Goal: Task Accomplishment & Management: Use online tool/utility

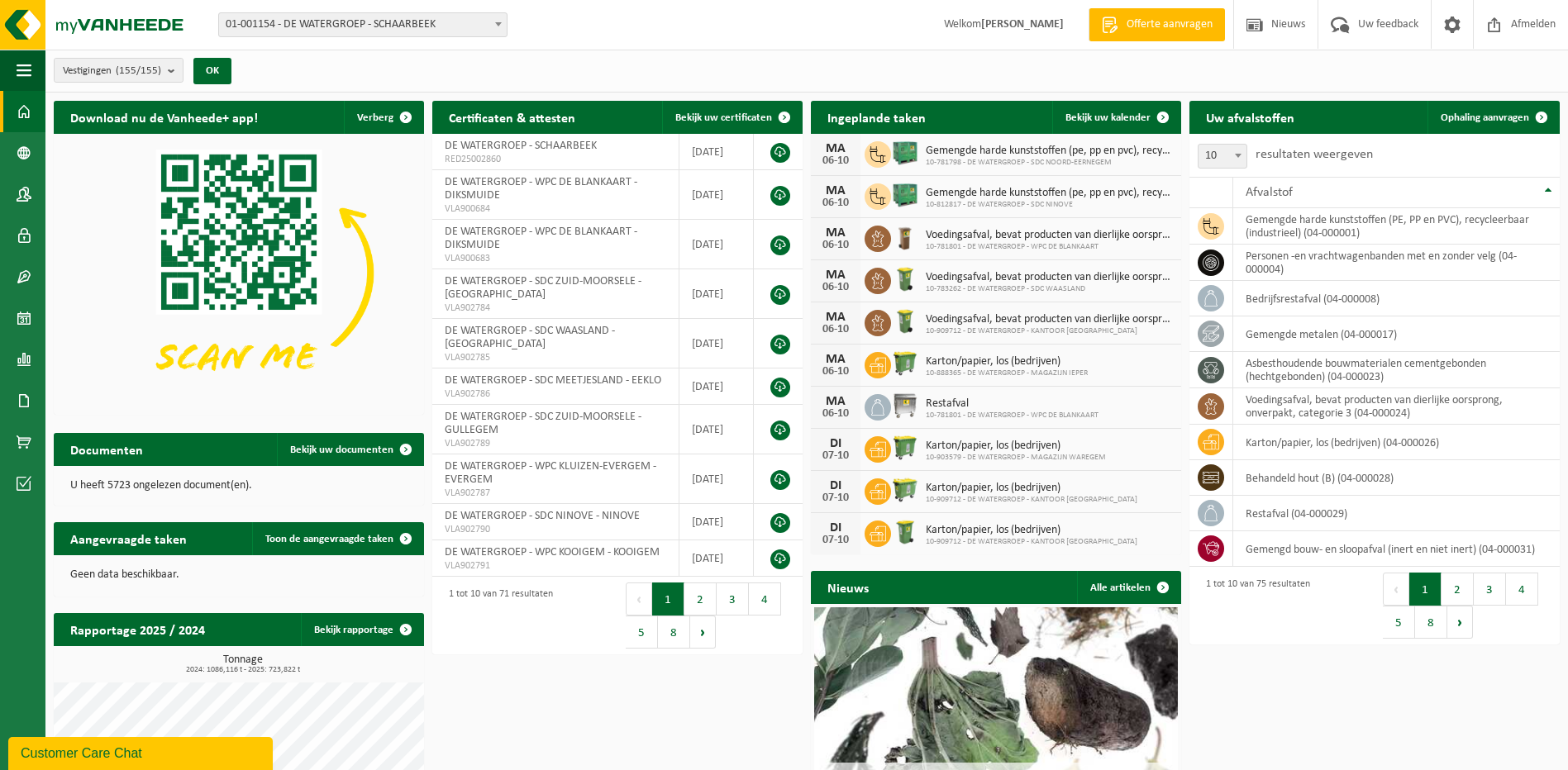
click at [354, 25] on span "01-001154 - DE WATERGROEP - SCHAARBEEK" at bounding box center [363, 25] width 287 height 23
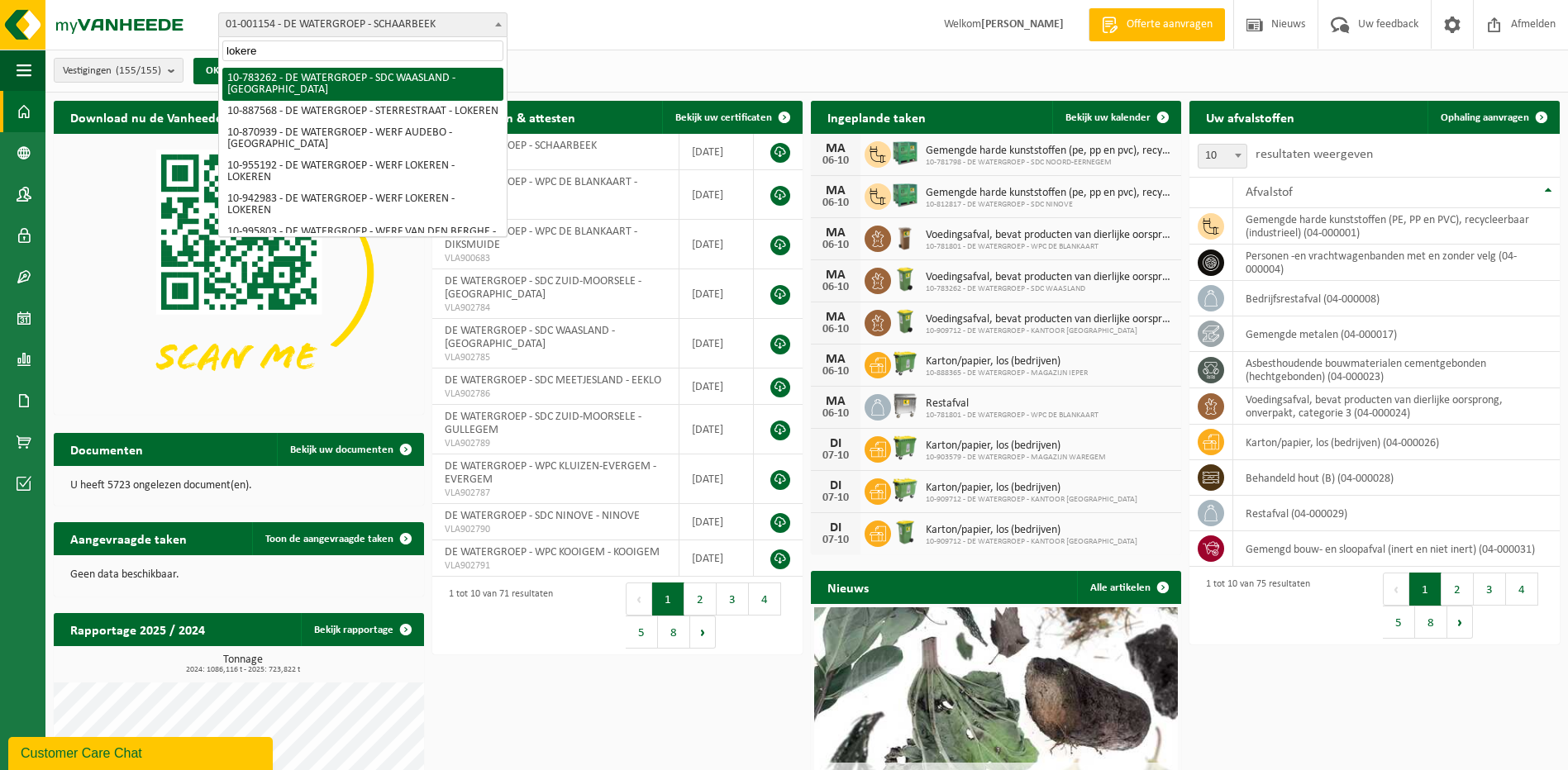
type input "lokere"
select select "28081"
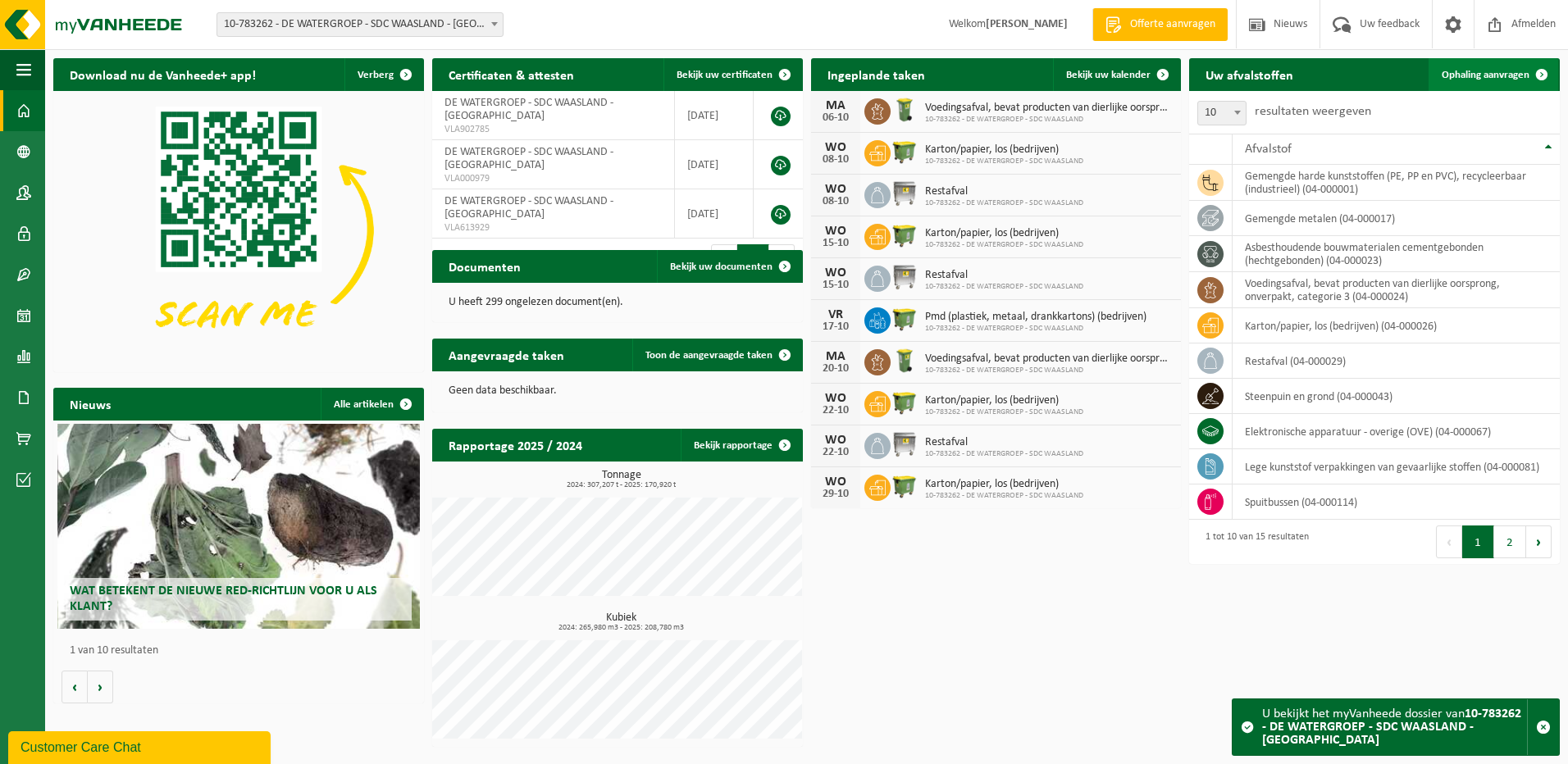
click at [1476, 70] on span "Ophaling aanvragen" at bounding box center [1485, 75] width 88 height 11
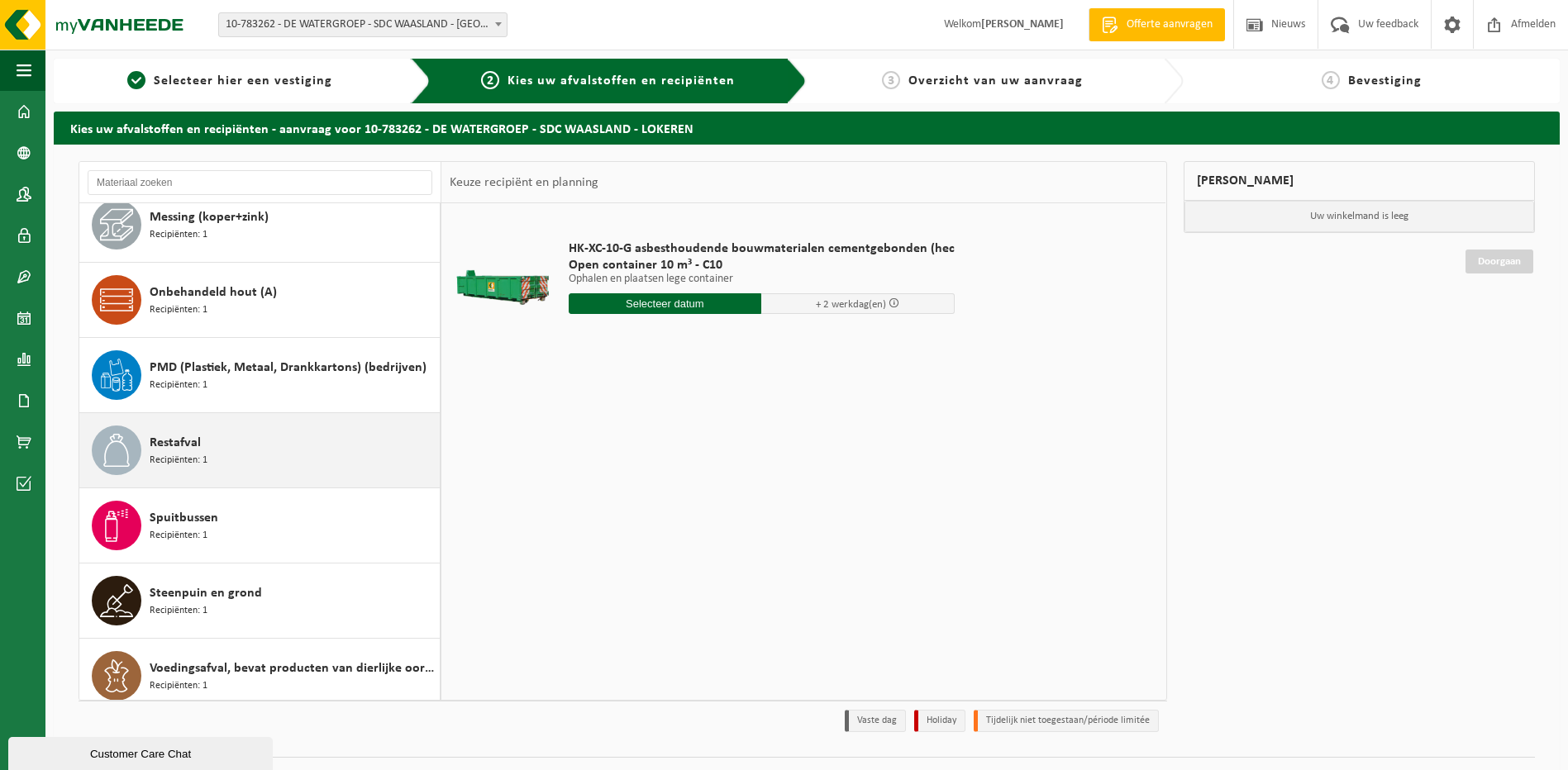
scroll to position [555, 0]
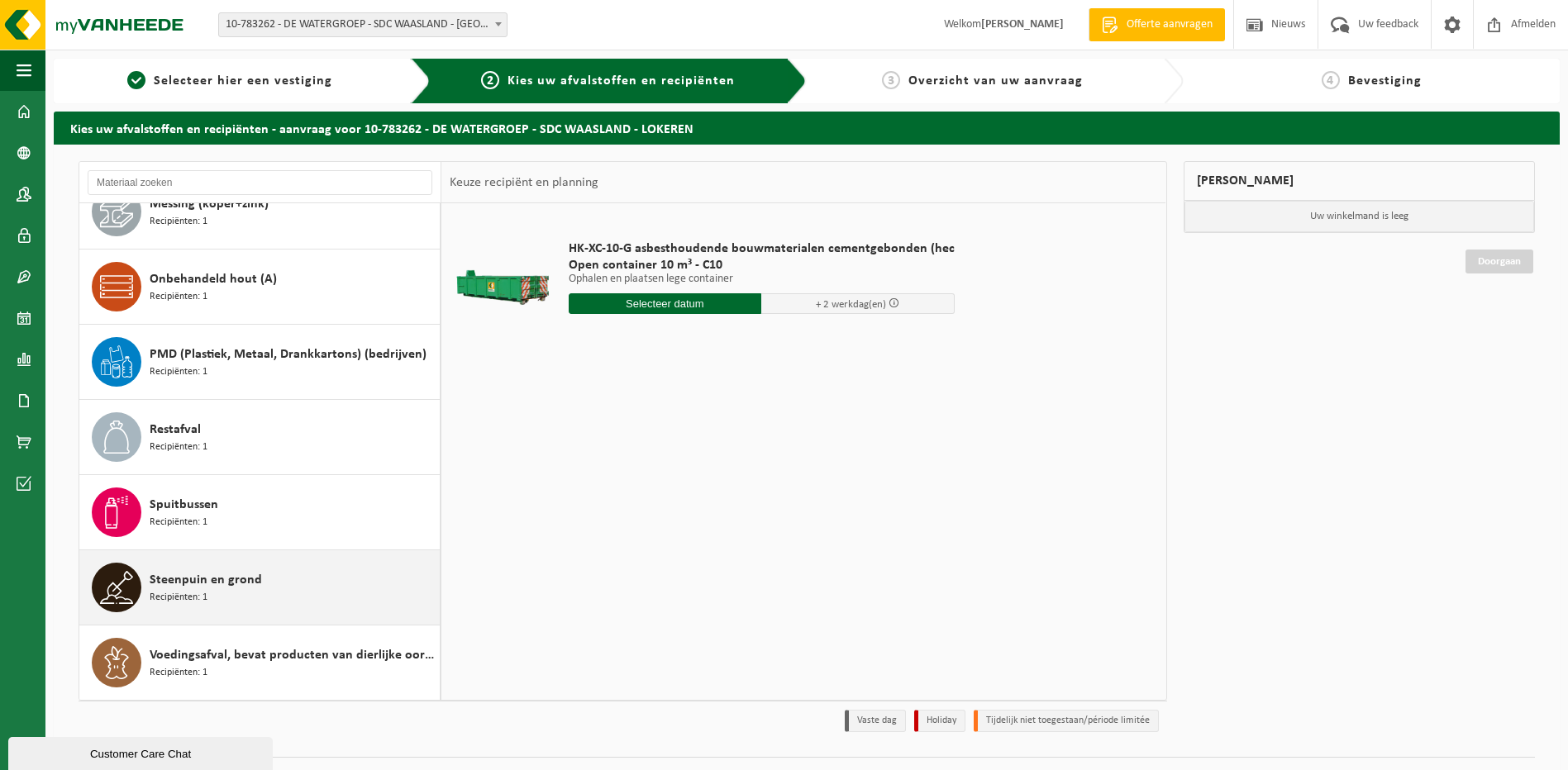
click at [138, 577] on span at bounding box center [117, 587] width 50 height 50
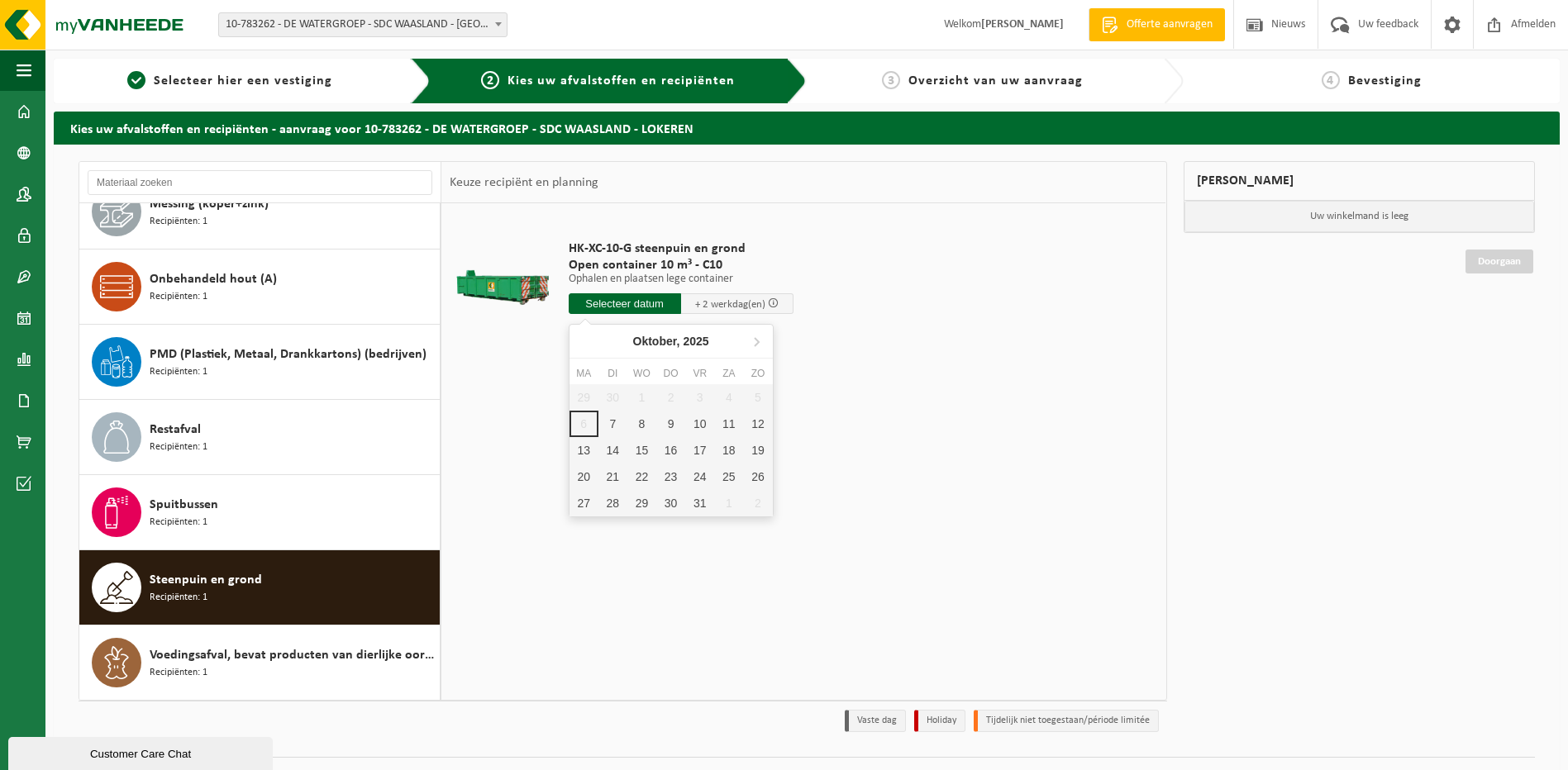
click at [609, 304] on input "text" at bounding box center [625, 303] width 112 height 20
click at [616, 422] on div "7" at bounding box center [613, 423] width 29 height 26
type input "Van 2025-10-07"
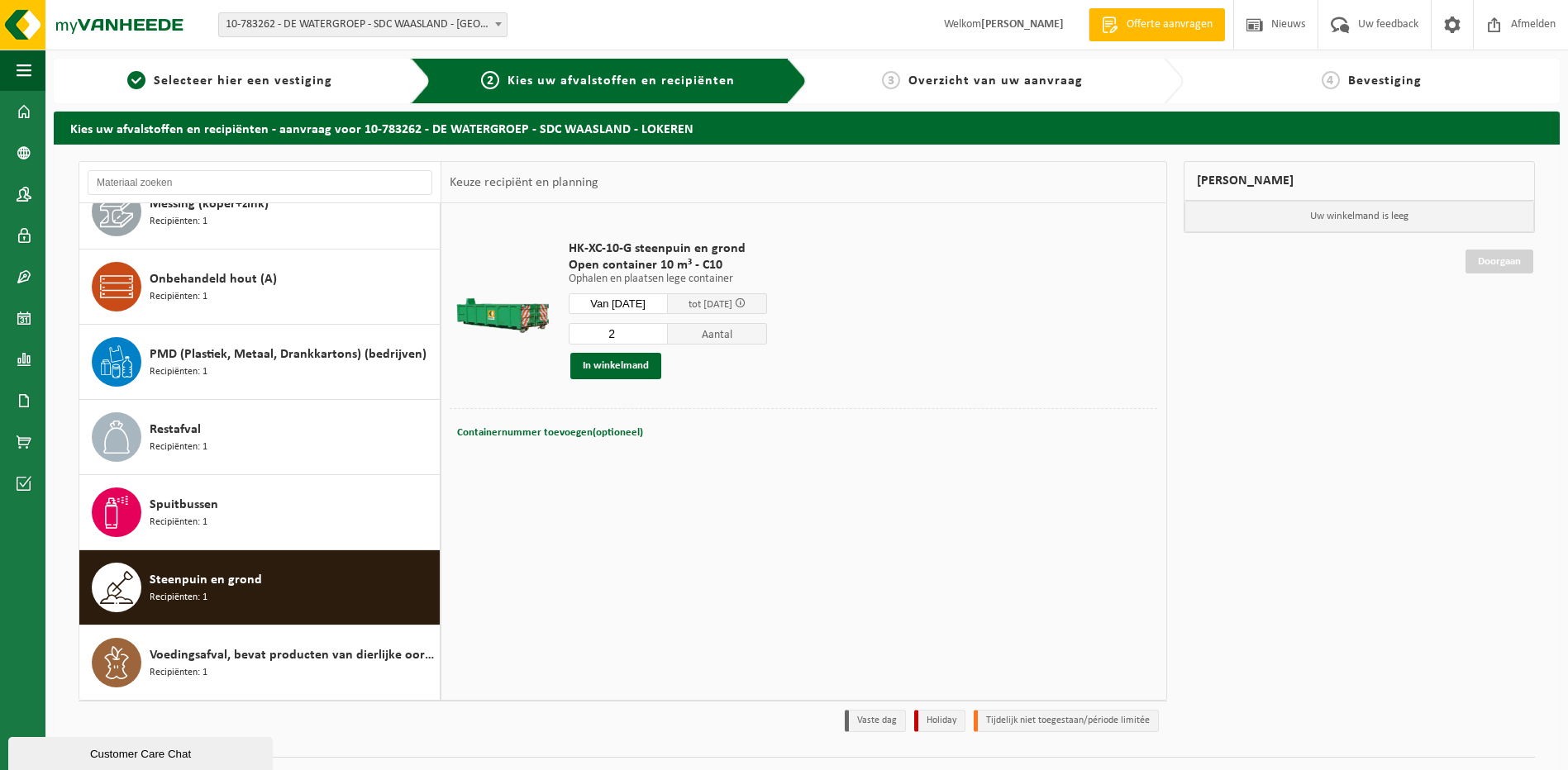
type input "2"
click at [668, 330] on input "2" at bounding box center [618, 333] width 99 height 21
click at [642, 368] on button "In winkelmand" at bounding box center [616, 366] width 91 height 26
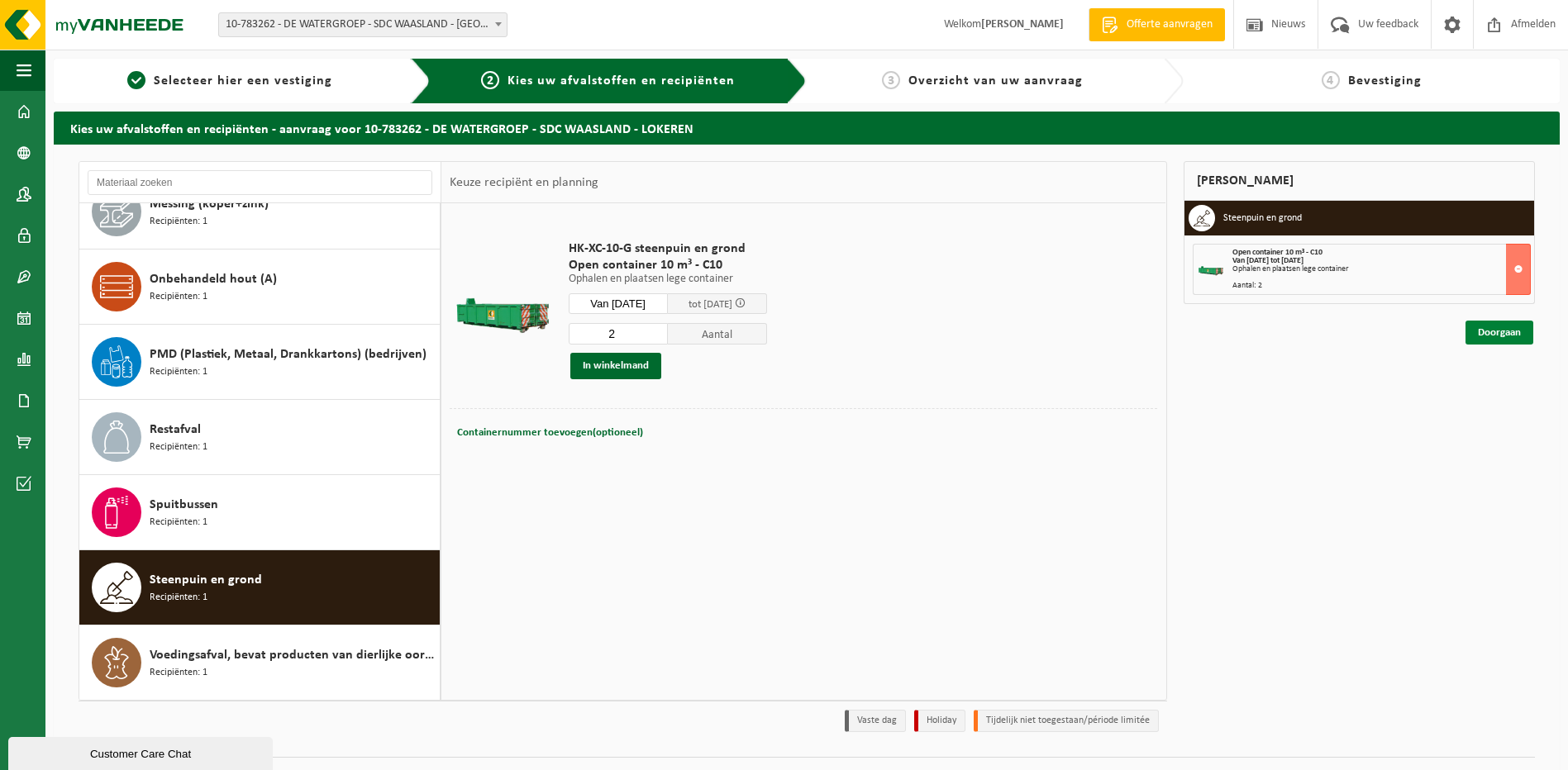
click at [1494, 330] on link "Doorgaan" at bounding box center [1500, 332] width 68 height 24
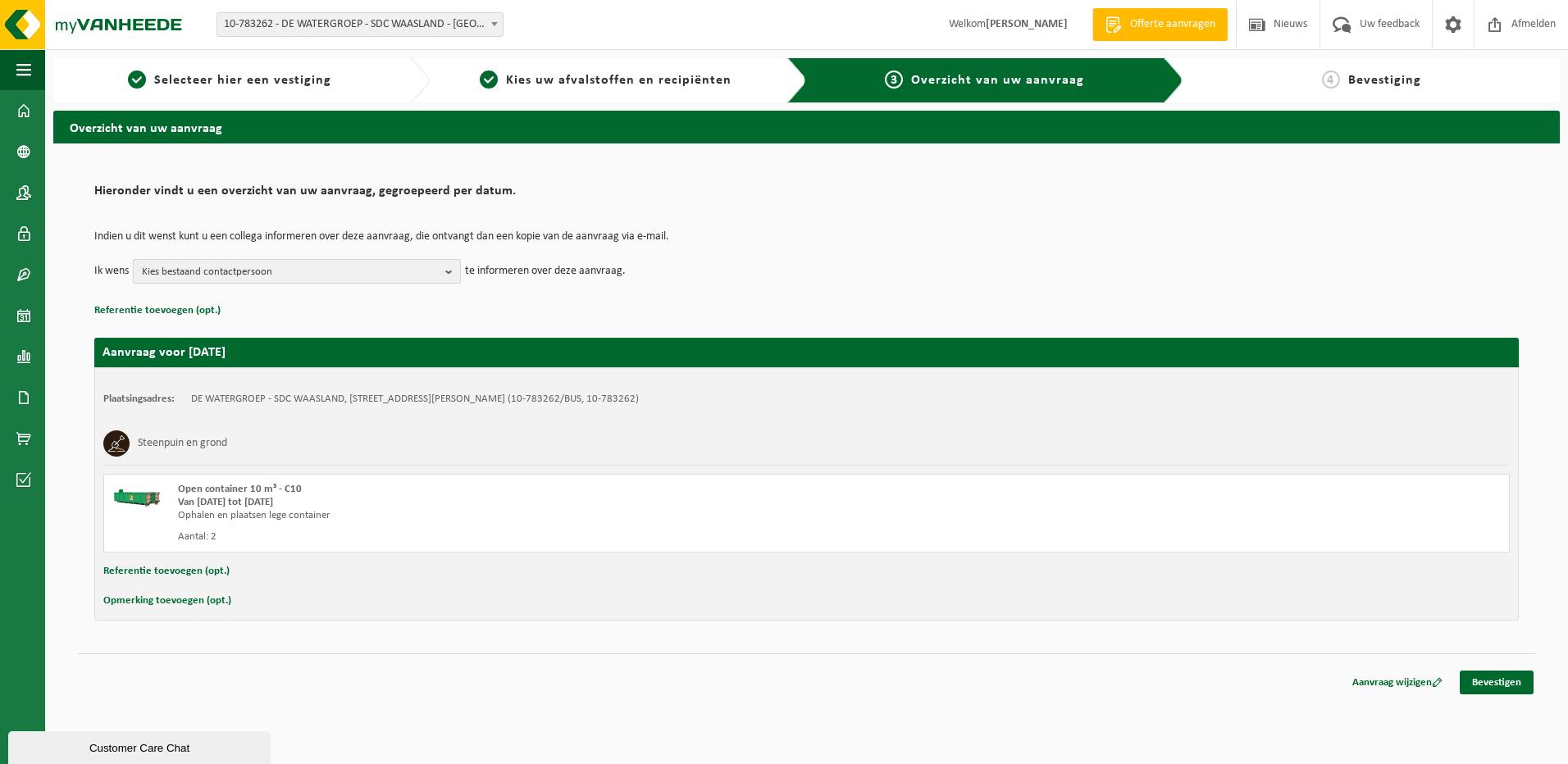
click at [453, 267] on b "button" at bounding box center [453, 271] width 15 height 23
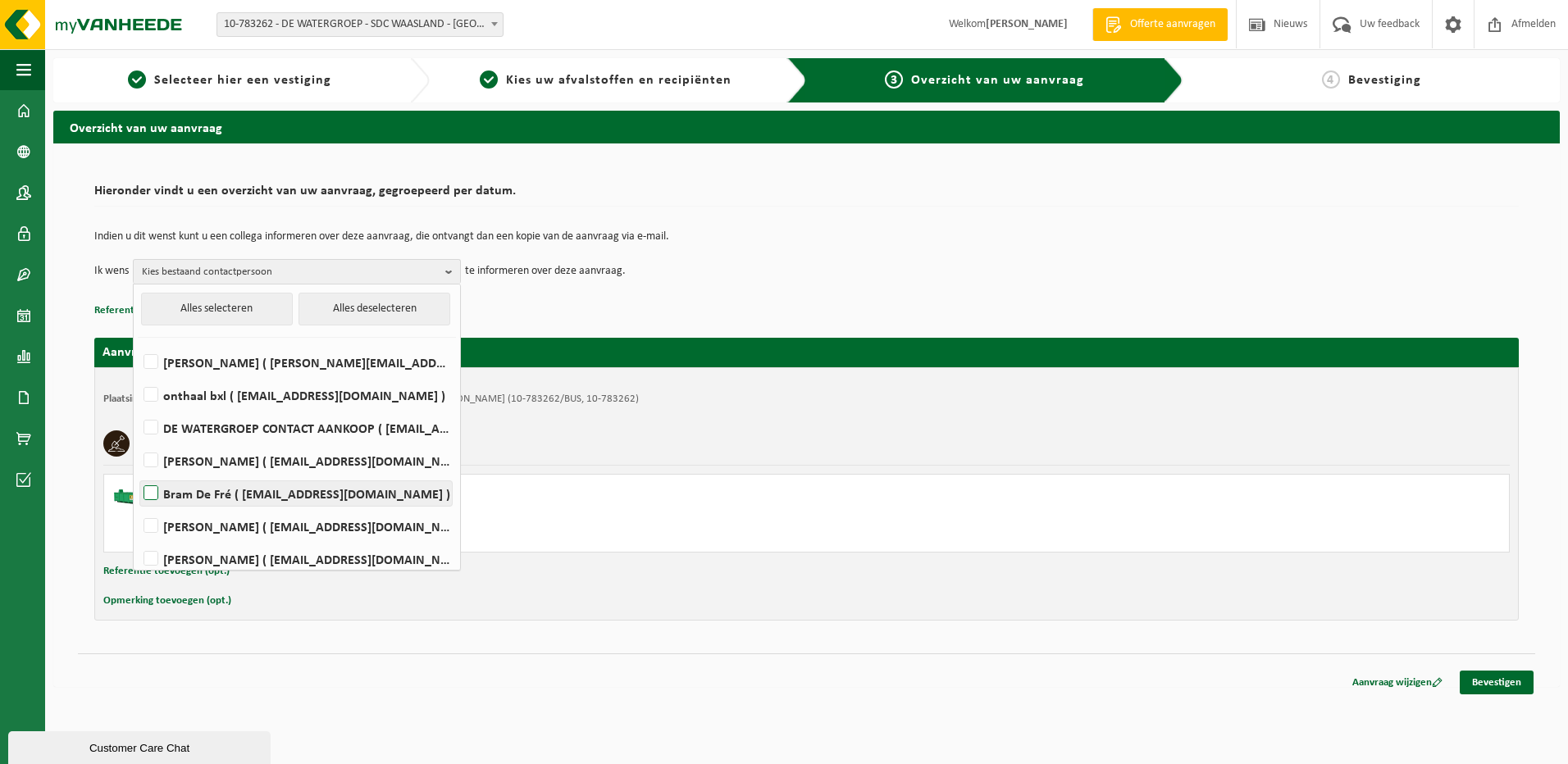
click at [150, 487] on label "Bram De Fré ( bram.de.fre@dewatergroep.be )" at bounding box center [296, 493] width 312 height 24
click at [138, 473] on input "Bram De Fré ( bram.de.fre@dewatergroep.be )" at bounding box center [137, 472] width 1 height 1
checkbox input "true"
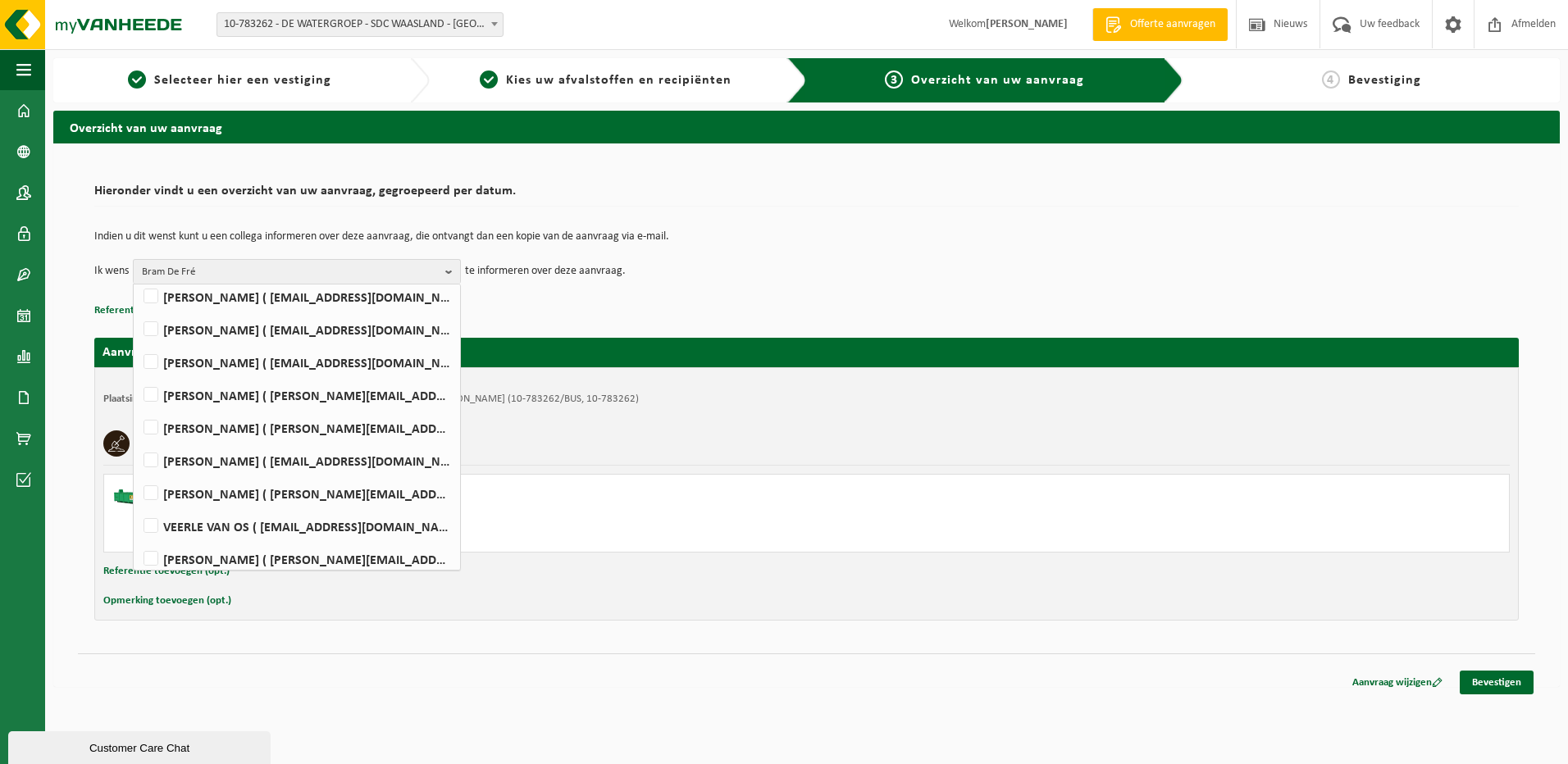
scroll to position [574, 0]
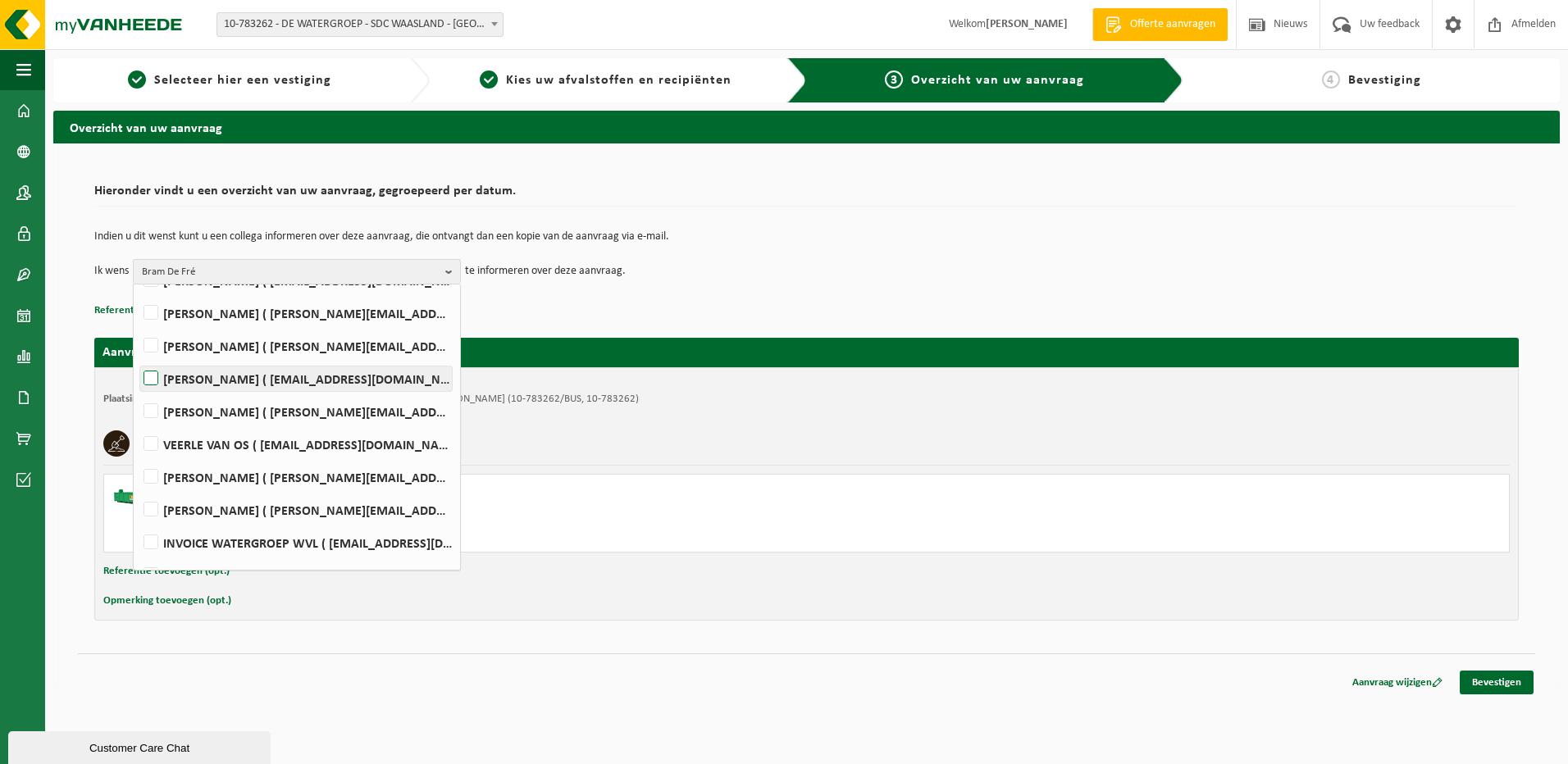
click at [154, 380] on label "GUY VAN DEN BOSSCHE ( guy.van.den.bossche@dewatergroep.be )" at bounding box center [296, 378] width 312 height 24
click at [138, 358] on input "GUY VAN DEN BOSSCHE ( guy.van.den.bossche@dewatergroep.be )" at bounding box center [137, 357] width 1 height 1
checkbox input "true"
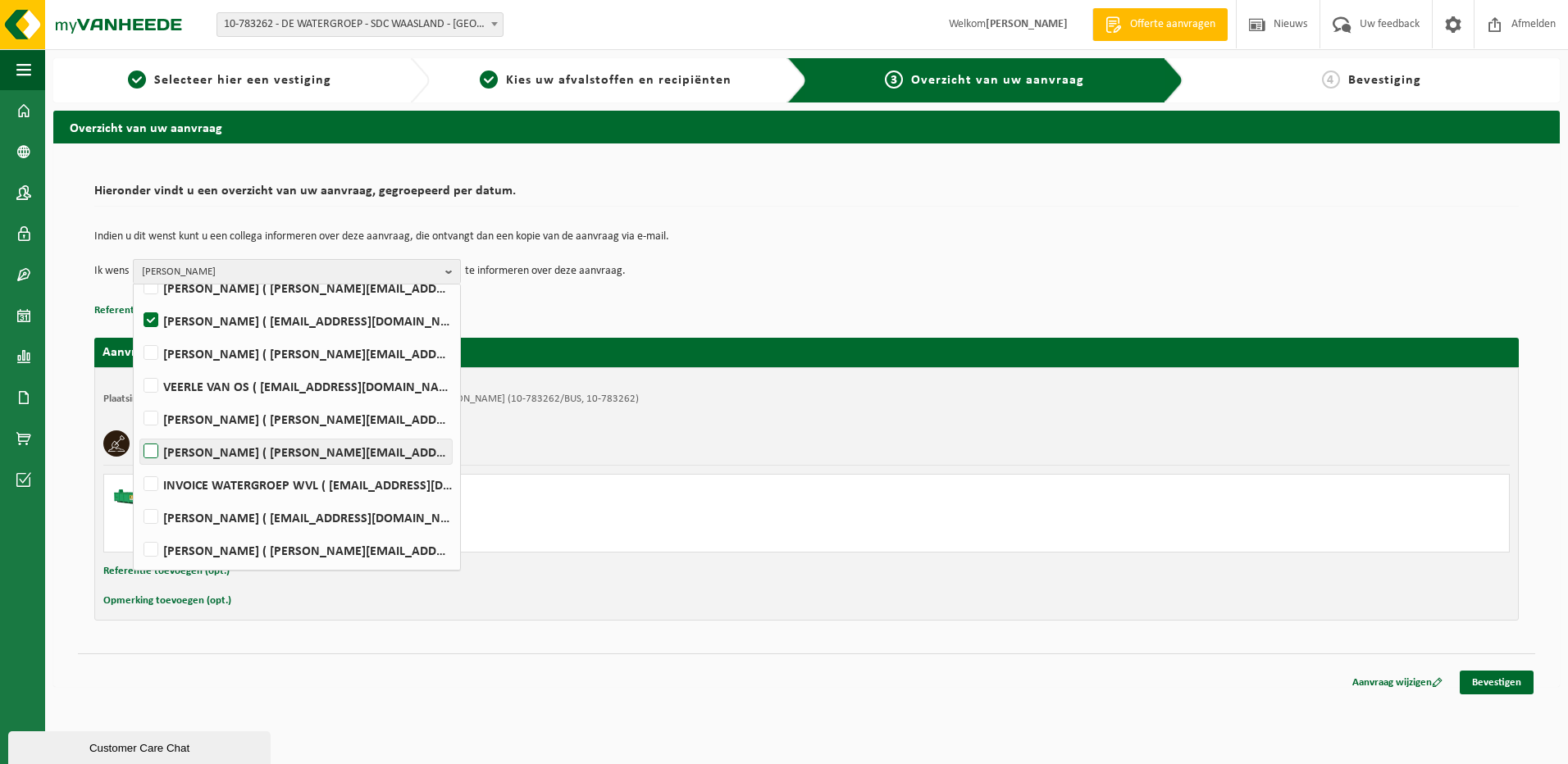
click at [153, 446] on label "Dirk Verstraete ( dirk.verstraeten@dewatergroep.be )" at bounding box center [296, 451] width 312 height 24
click at [138, 431] on input "Dirk Verstraete ( dirk.verstraeten@dewatergroep.be )" at bounding box center [137, 430] width 1 height 1
checkbox input "true"
click at [839, 291] on div "Indien u dit wenst kunt u een collega informeren over deze aanvraag, die ontvan…" at bounding box center [806, 257] width 1425 height 86
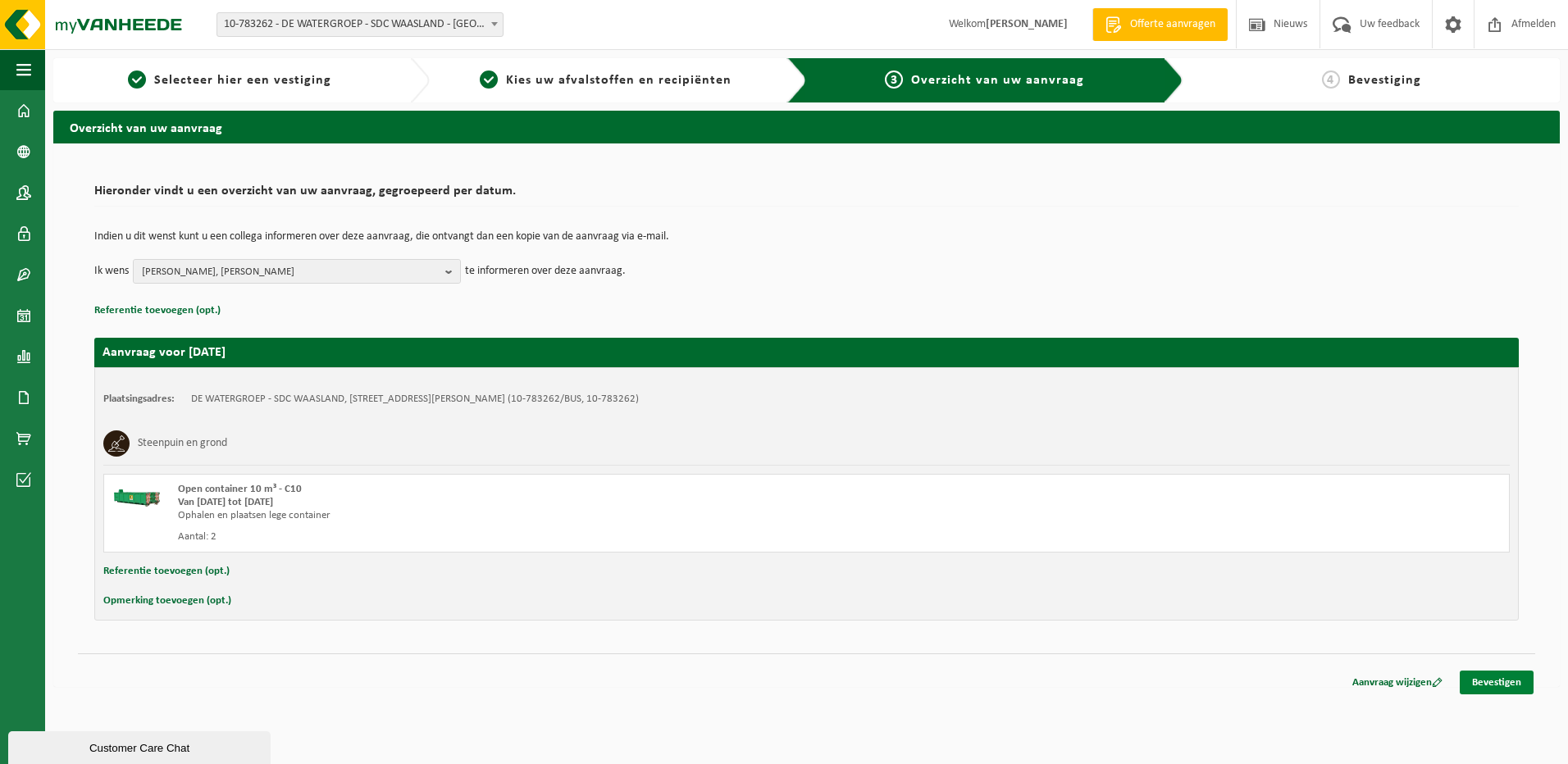
click at [1489, 684] on link "Bevestigen" at bounding box center [1497, 683] width 74 height 23
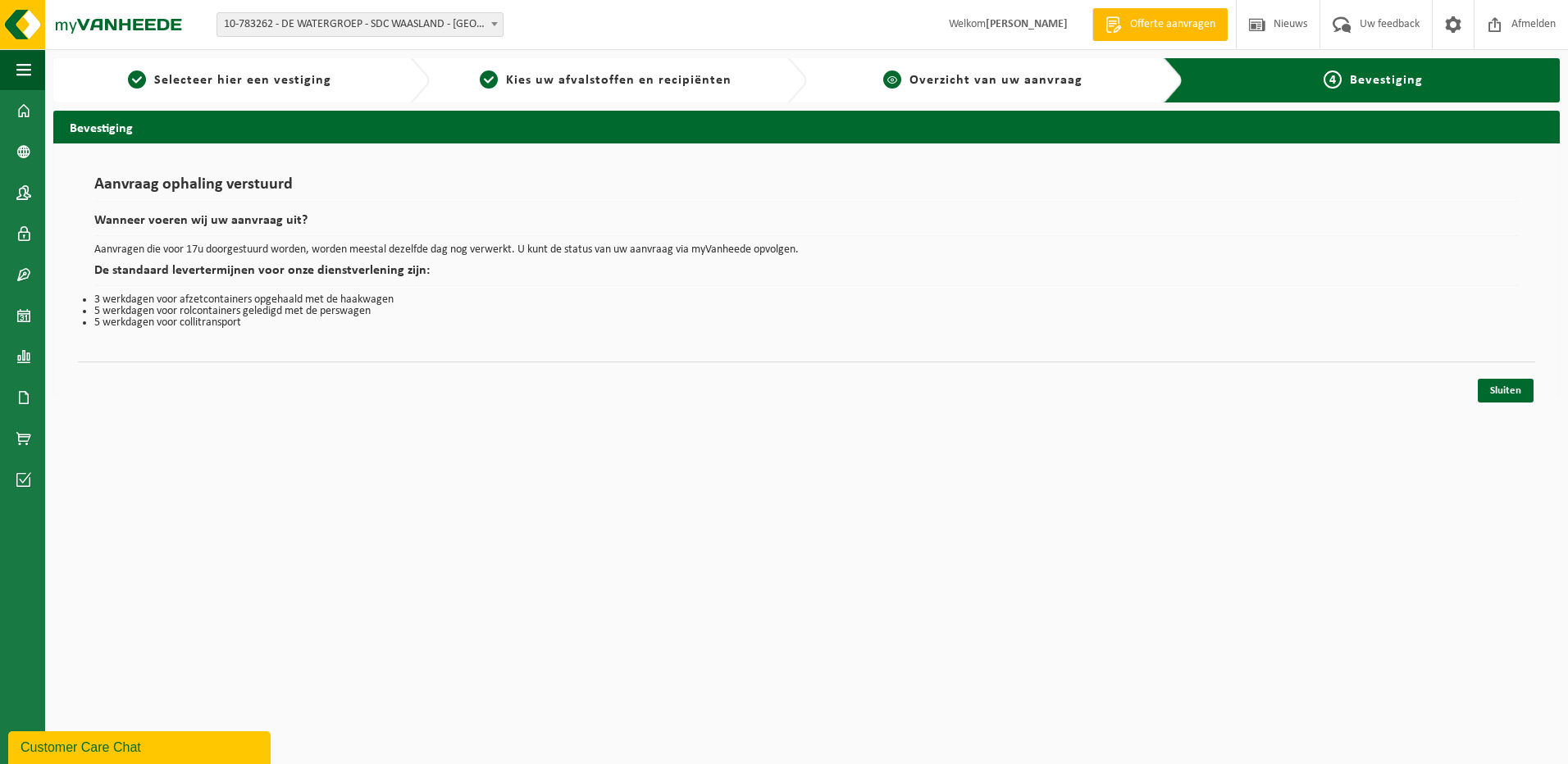
click at [1047, 85] on span "Overzicht van uw aanvraag" at bounding box center [996, 81] width 173 height 13
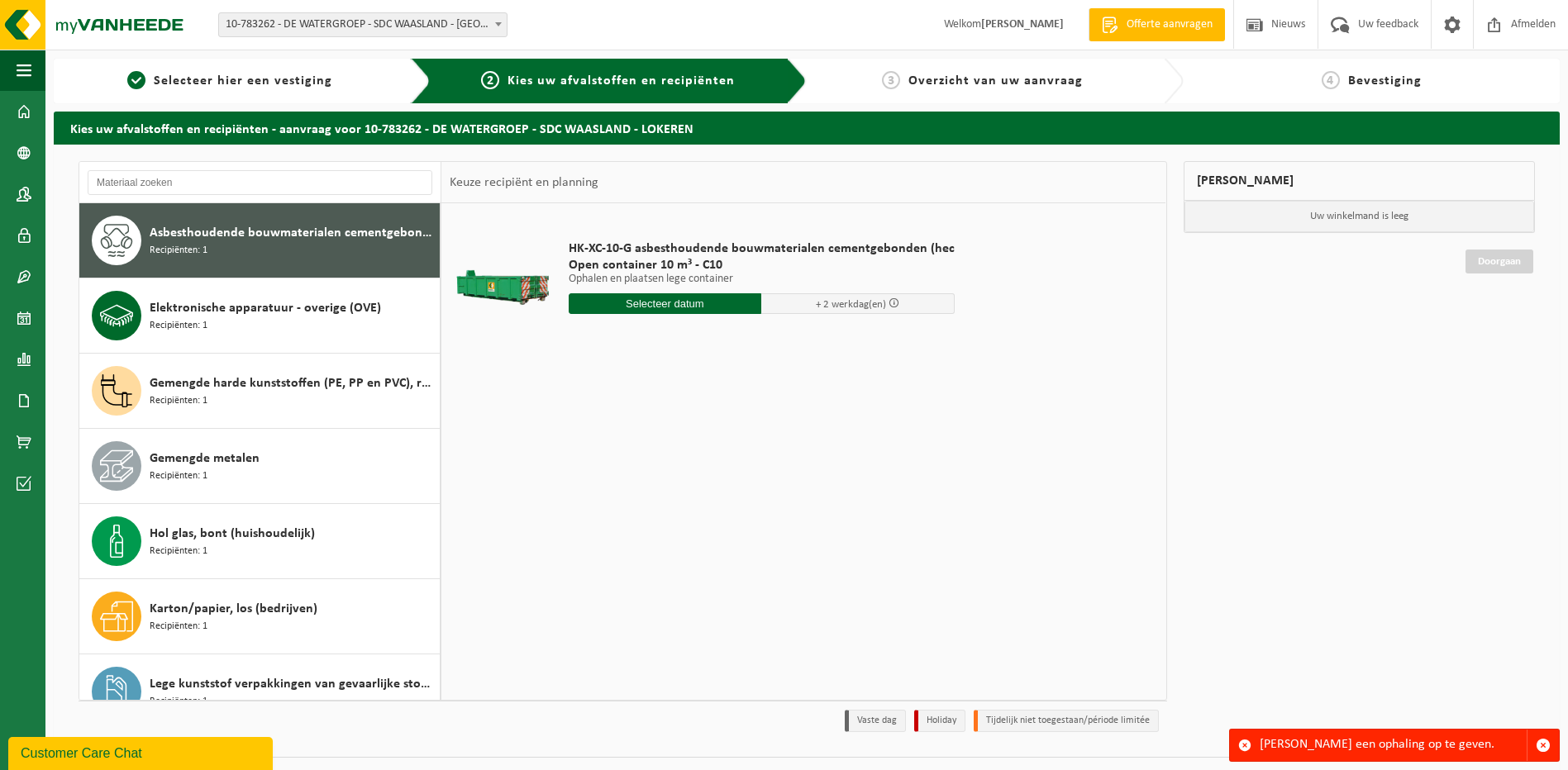
click at [1319, 348] on div "Mijn winkelmand Uw winkelmand is leeg Doorgaan" at bounding box center [1360, 451] width 369 height 580
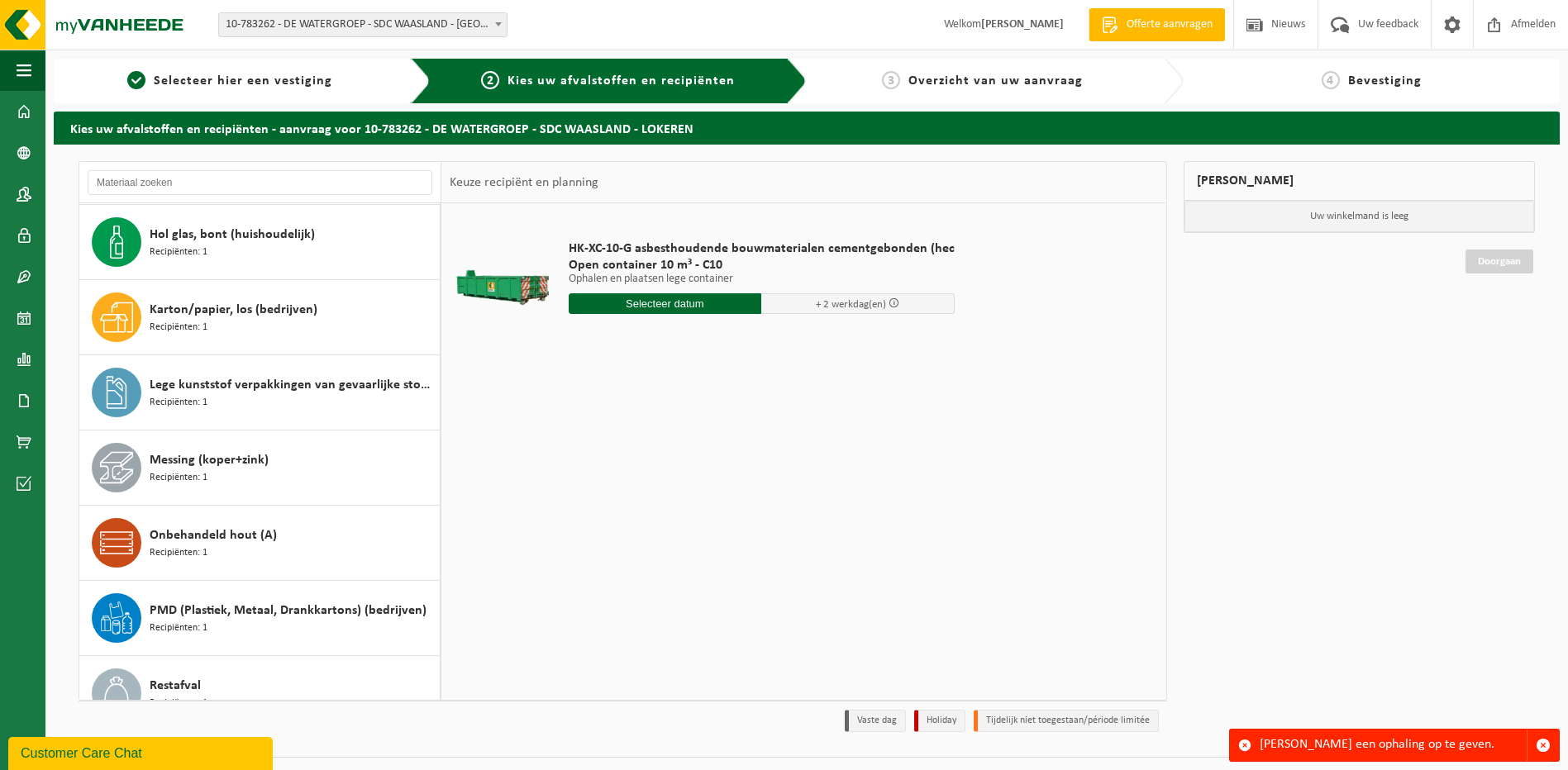
scroll to position [555, 0]
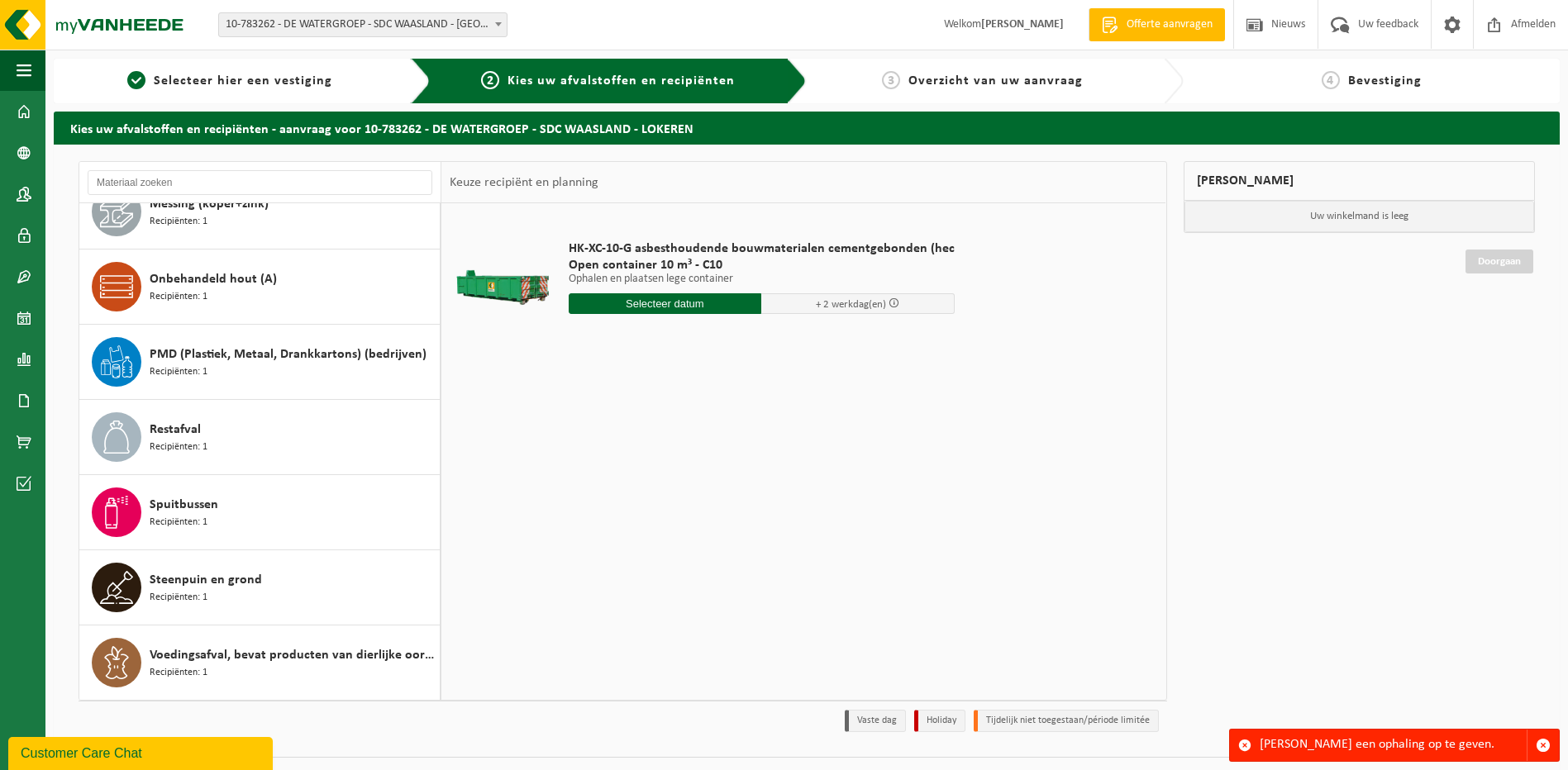
click at [1035, 84] on span "Overzicht van uw aanvraag" at bounding box center [996, 81] width 174 height 14
click at [1288, 29] on span "Nieuws" at bounding box center [1288, 25] width 42 height 49
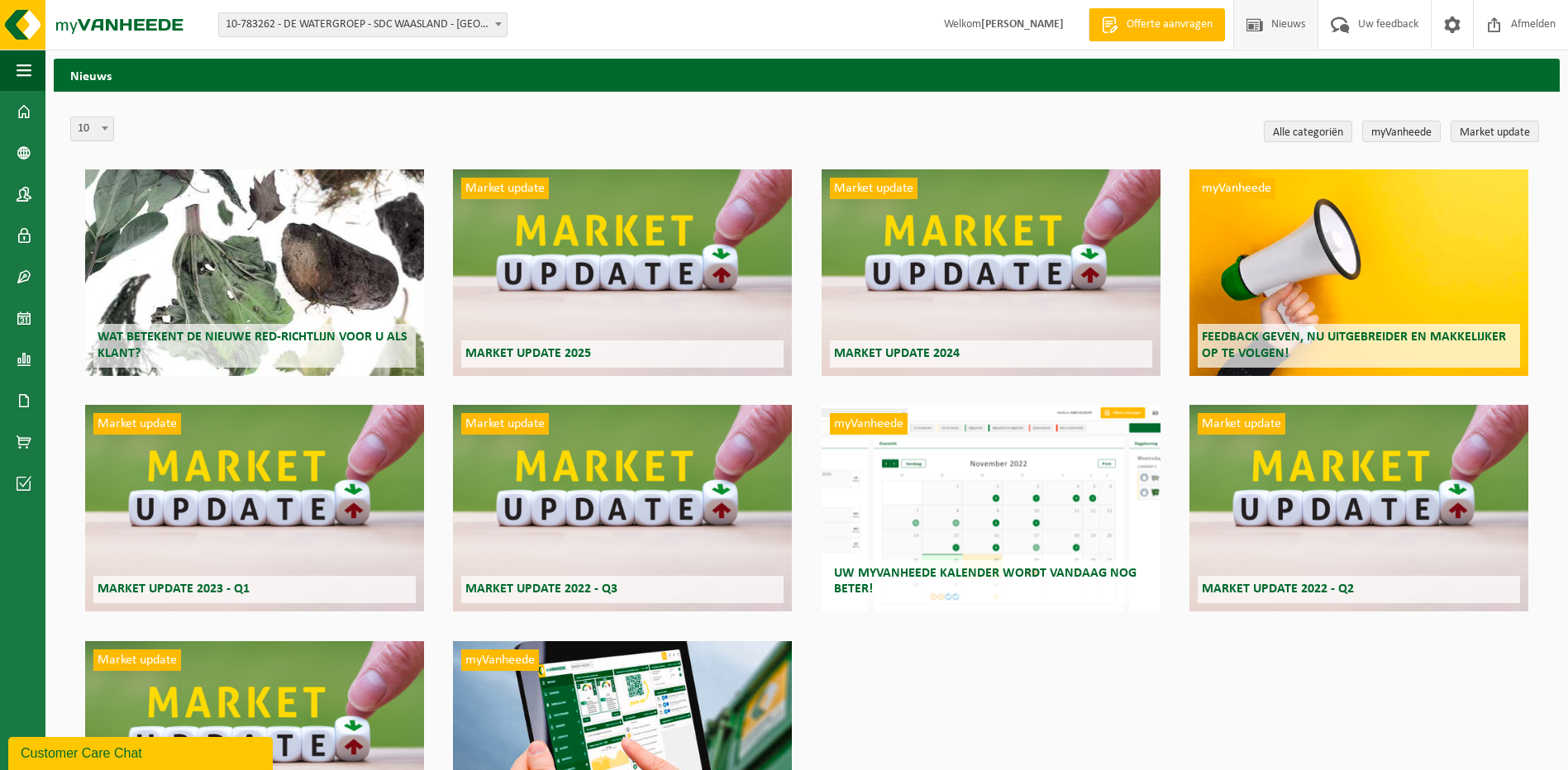
click at [1015, 22] on strong "[PERSON_NAME]" at bounding box center [1023, 25] width 83 height 13
click at [29, 118] on span at bounding box center [25, 112] width 15 height 41
